Goal: Task Accomplishment & Management: Manage account settings

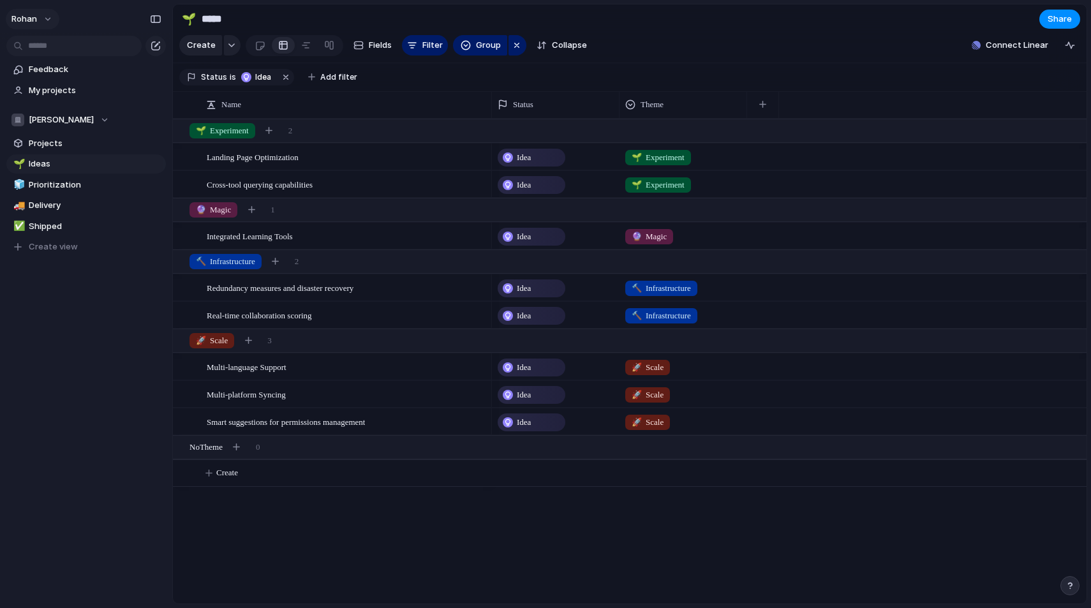
click at [49, 19] on button "rohan" at bounding box center [33, 19] width 54 height 20
click at [94, 301] on div "Settings Invite members Change theme Sign out" at bounding box center [545, 304] width 1091 height 608
click at [31, 114] on span "[PERSON_NAME]" at bounding box center [61, 120] width 65 height 13
click at [31, 113] on div "Rohan Create new team" at bounding box center [545, 304] width 1091 height 608
click at [34, 24] on span "rohan" at bounding box center [24, 19] width 26 height 13
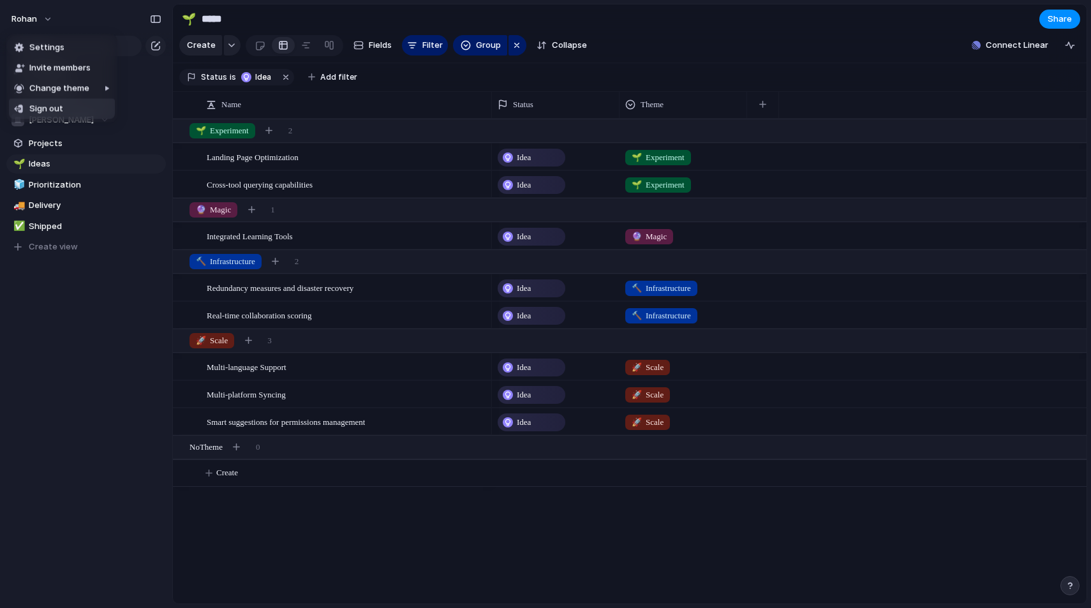
click at [63, 282] on div "Settings Invite members Change theme Sign out" at bounding box center [545, 304] width 1091 height 608
